Goal: Information Seeking & Learning: Learn about a topic

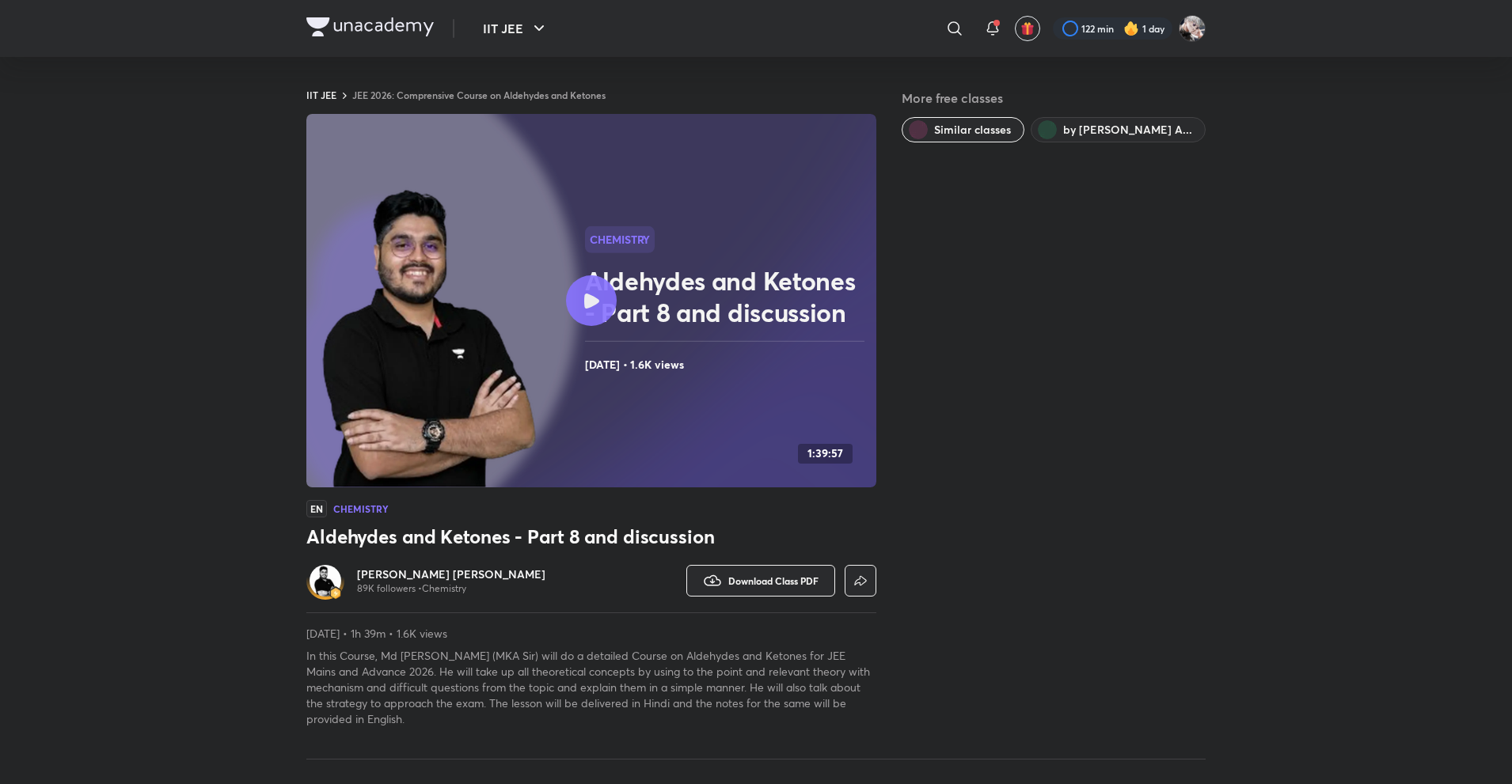
click at [578, 228] on rect at bounding box center [592, 301] width 570 height 373
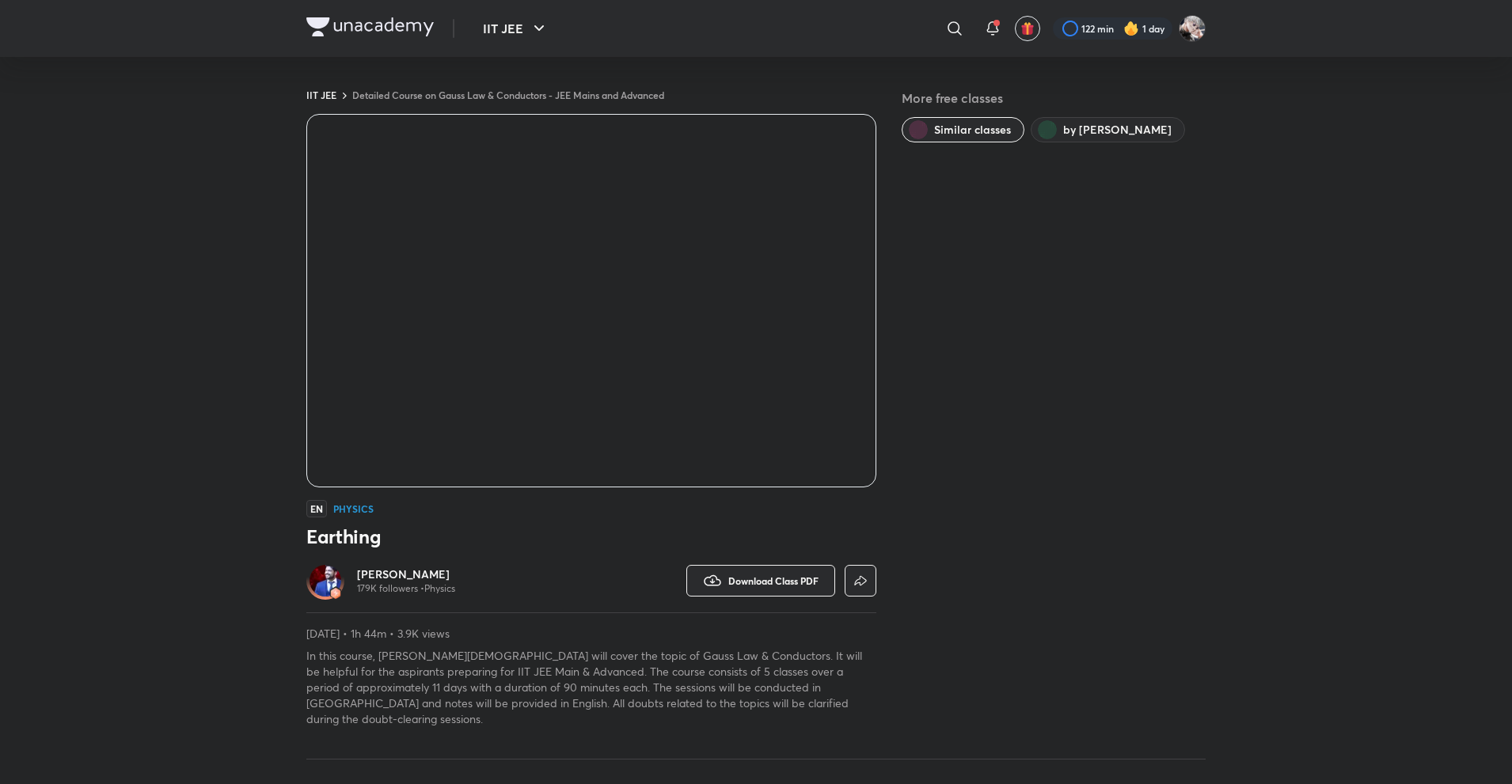
scroll to position [734, 0]
